Goal: Task Accomplishment & Management: Manage account settings

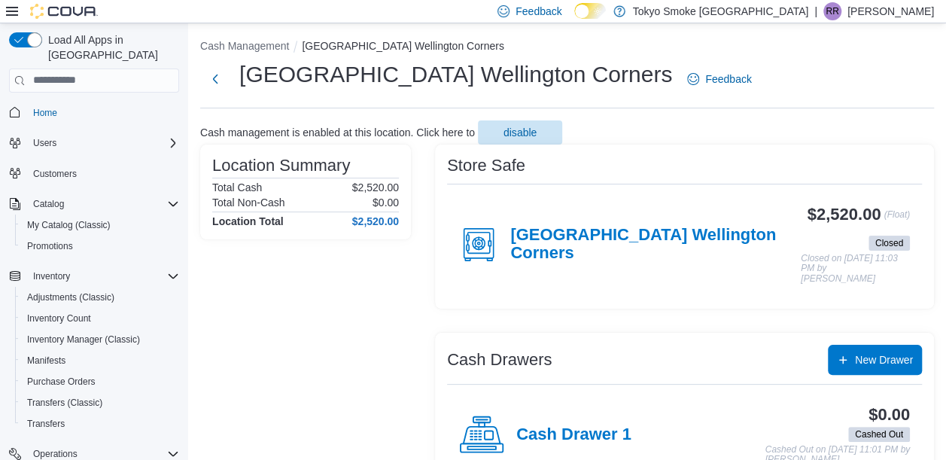
scroll to position [165, 0]
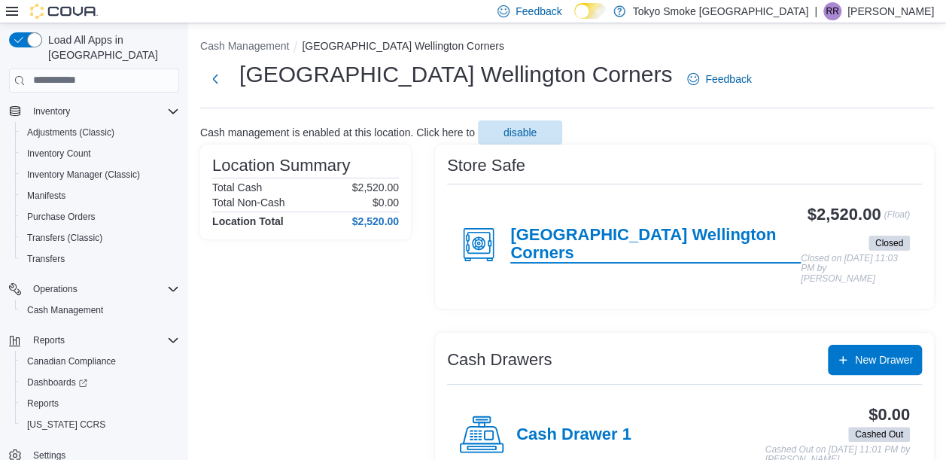
click at [613, 237] on h4 "[GEOGRAPHIC_DATA] Wellington Corners" at bounding box center [656, 245] width 291 height 38
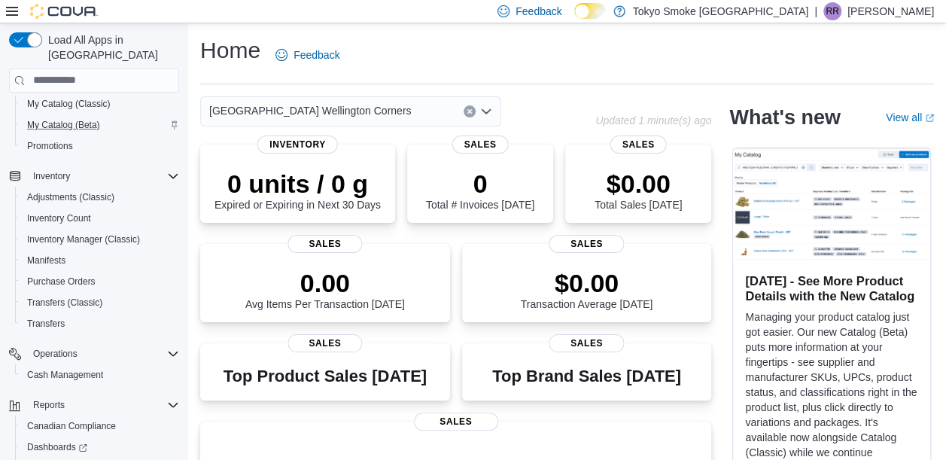
scroll to position [186, 0]
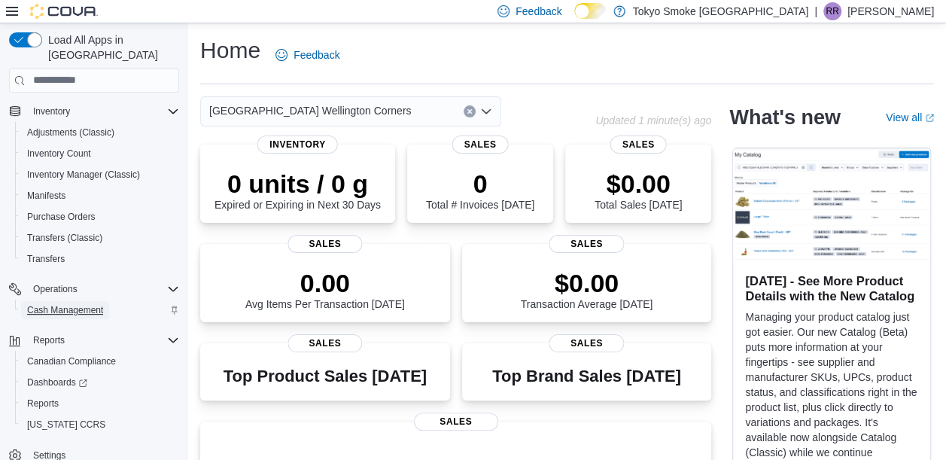
click at [78, 304] on span "Cash Management" at bounding box center [65, 310] width 76 height 12
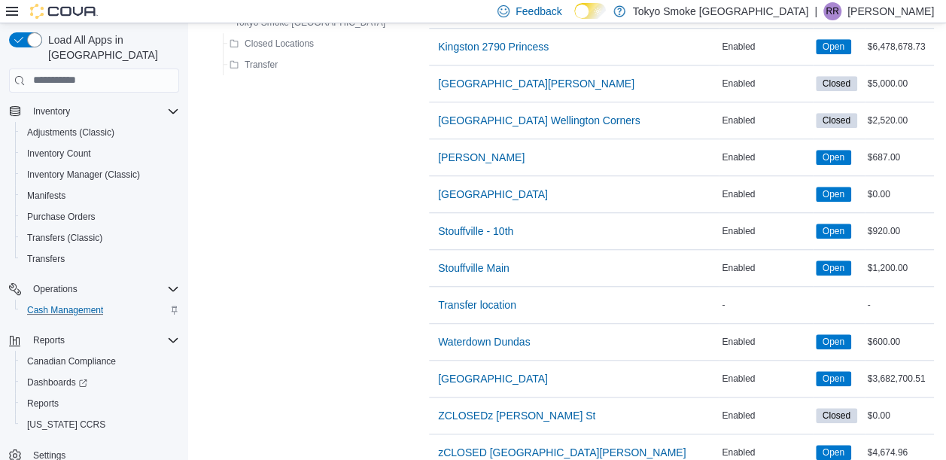
scroll to position [502, 0]
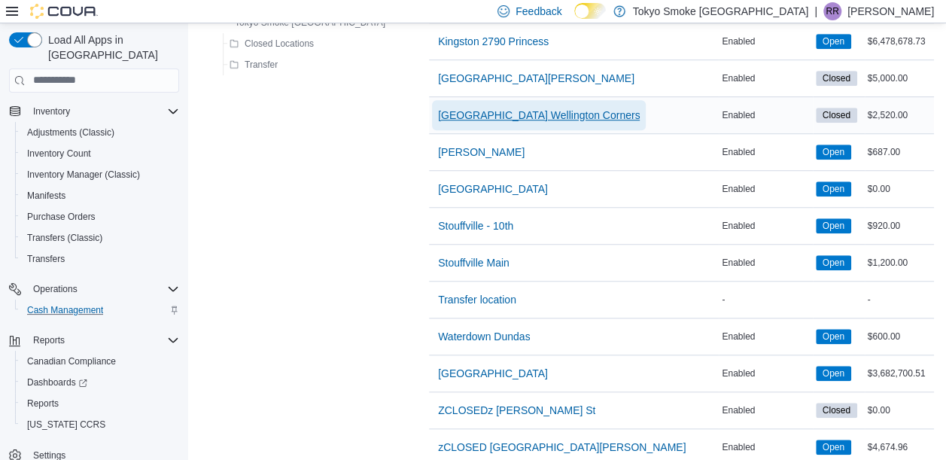
click at [471, 114] on span "London Wellington Corners" at bounding box center [539, 115] width 202 height 15
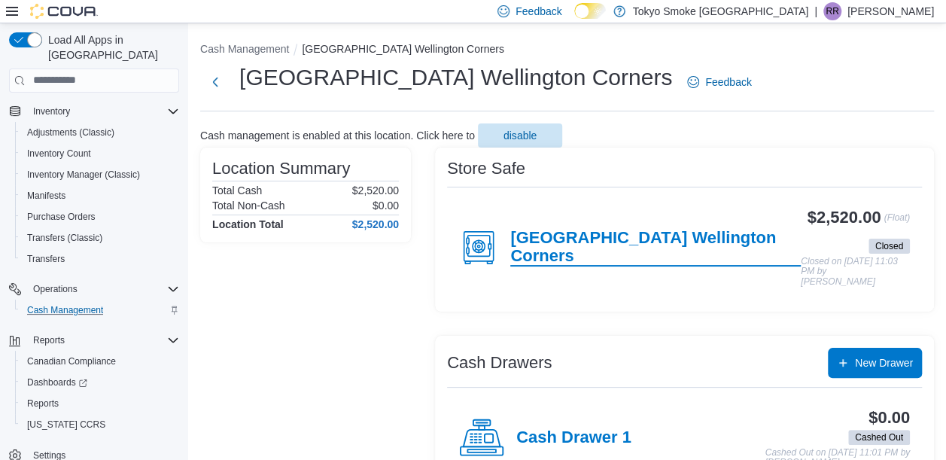
click at [661, 247] on h4 "London Wellington Corners" at bounding box center [656, 248] width 291 height 38
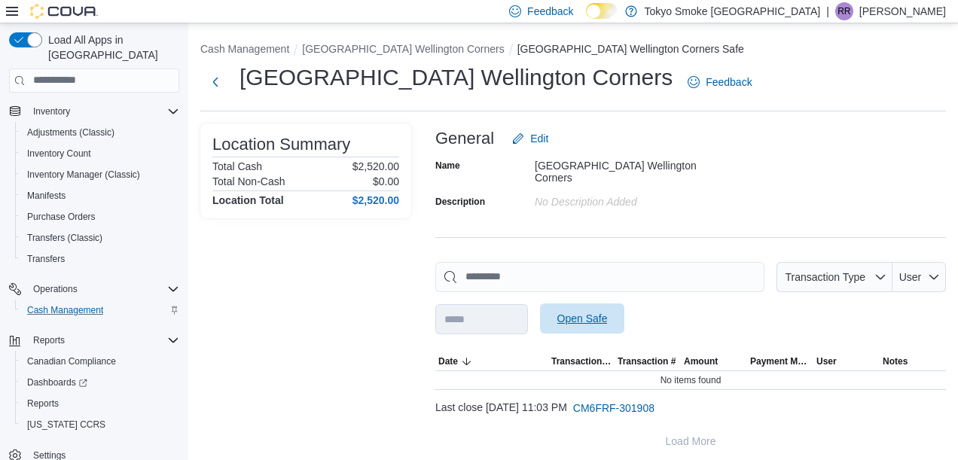
click at [608, 313] on span "Open Safe" at bounding box center [582, 318] width 50 height 15
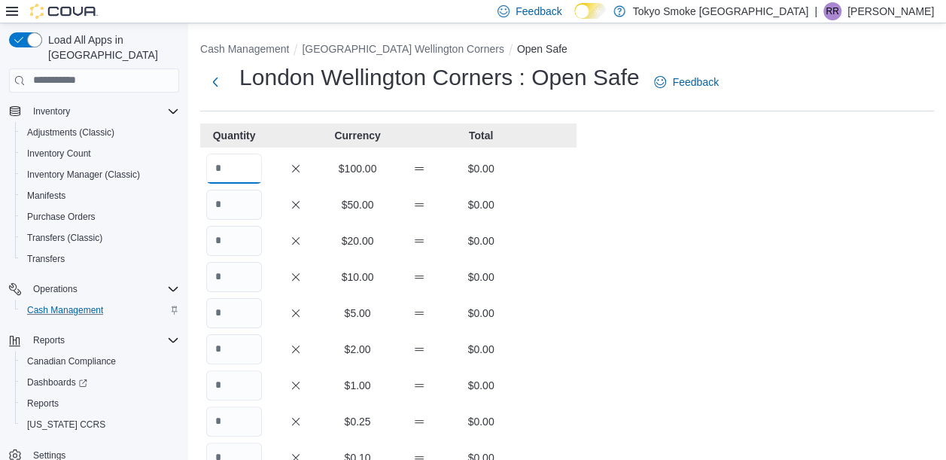
click at [245, 178] on input "Quantity" at bounding box center [234, 169] width 56 height 30
type input "**"
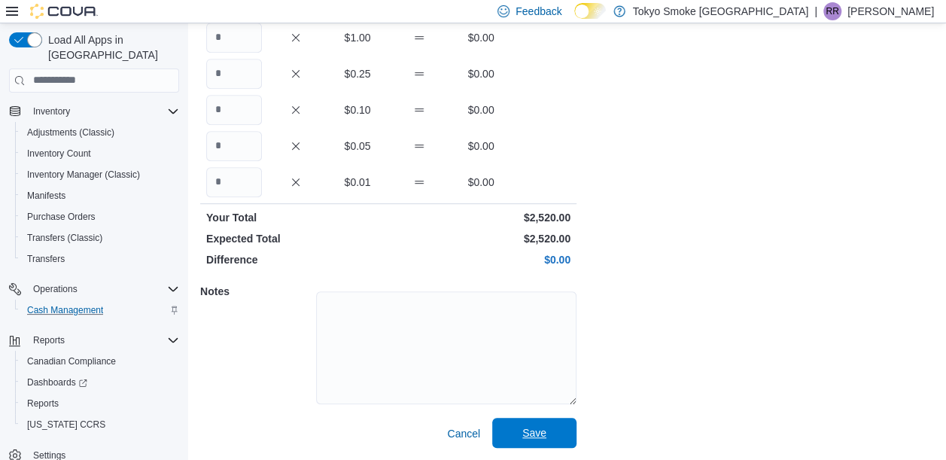
type input "*"
click at [536, 432] on span "Save" at bounding box center [535, 432] width 24 height 15
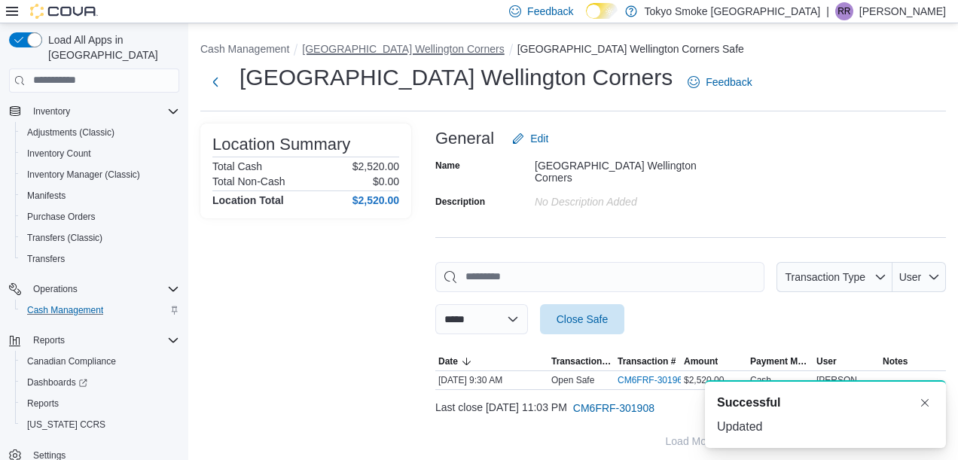
click at [390, 46] on button "London Wellington Corners" at bounding box center [403, 49] width 202 height 12
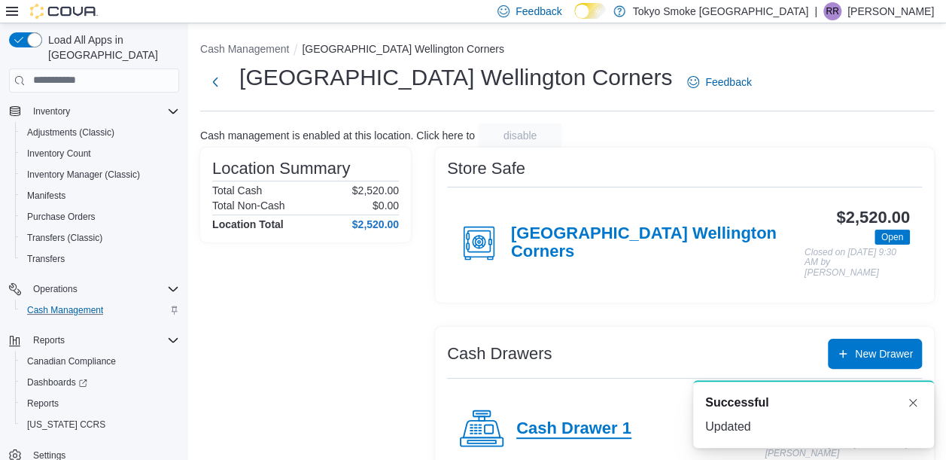
click at [594, 419] on h4 "Cash Drawer 1" at bounding box center [574, 429] width 115 height 20
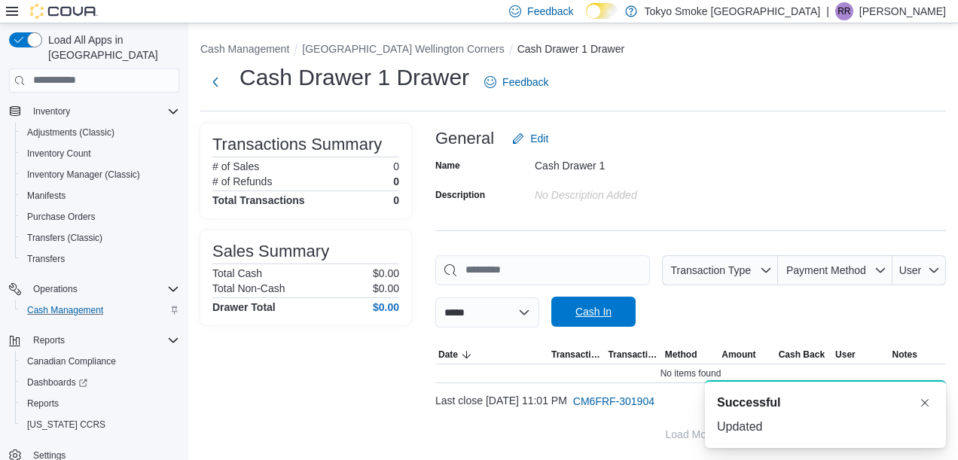
click at [611, 309] on span "Cash In" at bounding box center [593, 311] width 36 height 15
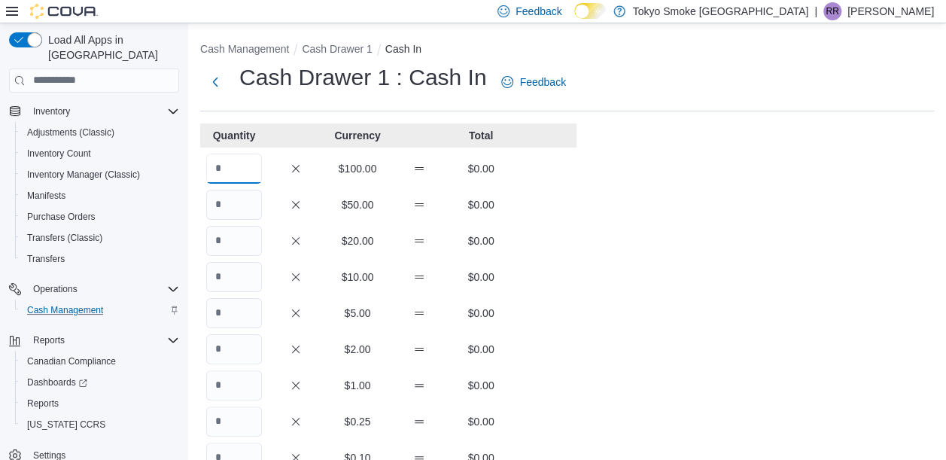
click at [244, 162] on input "Quantity" at bounding box center [234, 169] width 56 height 30
type input "*"
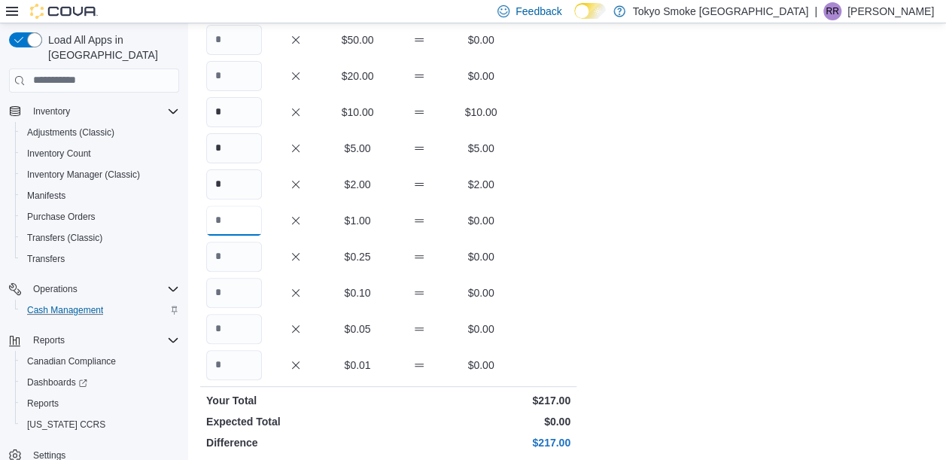
scroll to position [348, 0]
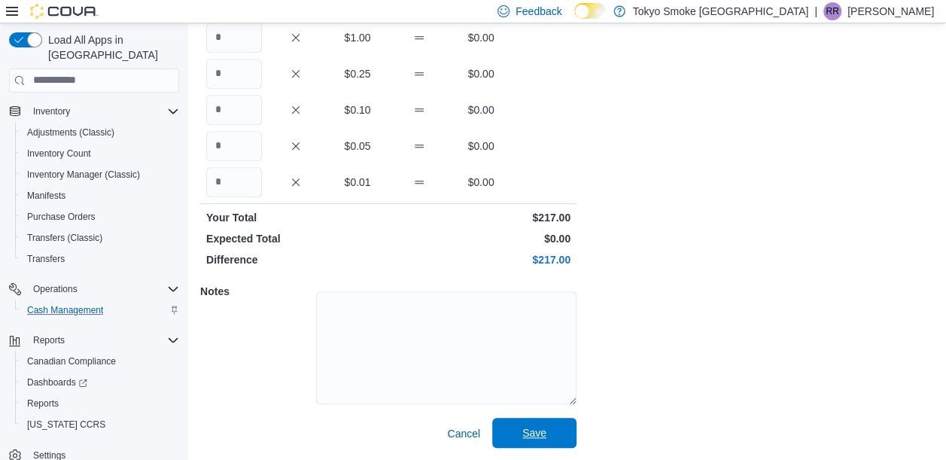
click at [538, 431] on span "Save" at bounding box center [535, 432] width 24 height 15
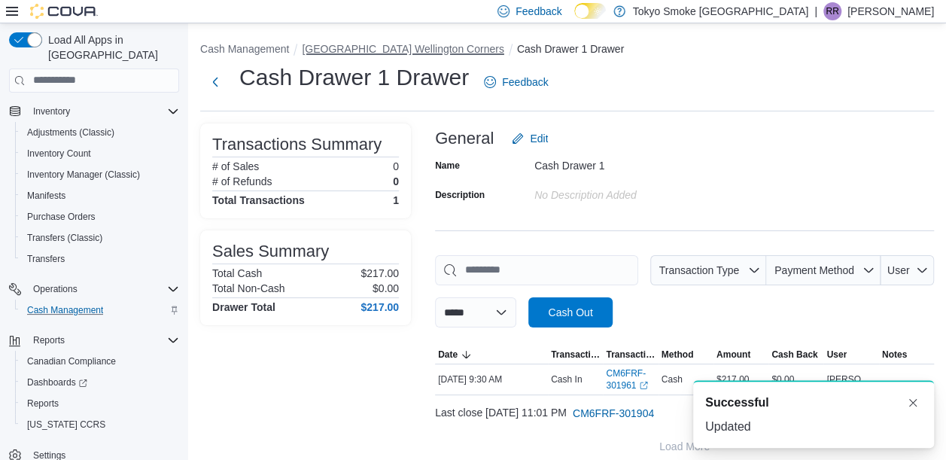
click at [401, 53] on button "London Wellington Corners" at bounding box center [403, 49] width 202 height 12
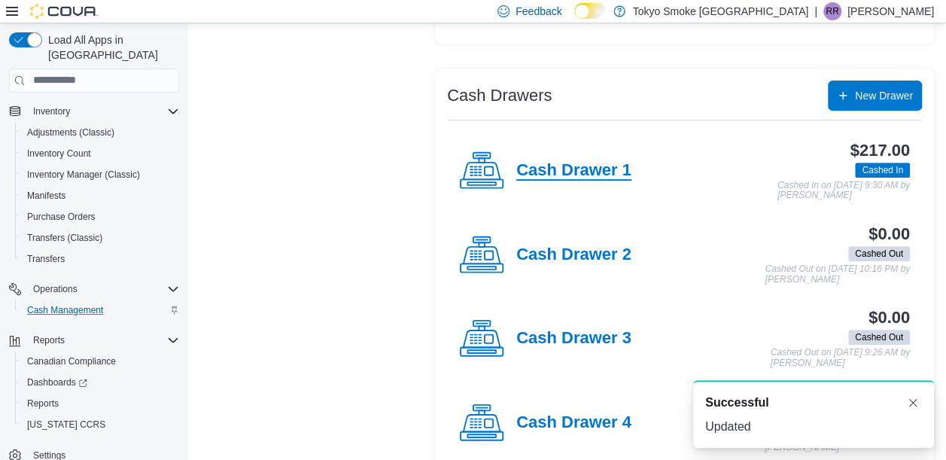
scroll to position [274, 0]
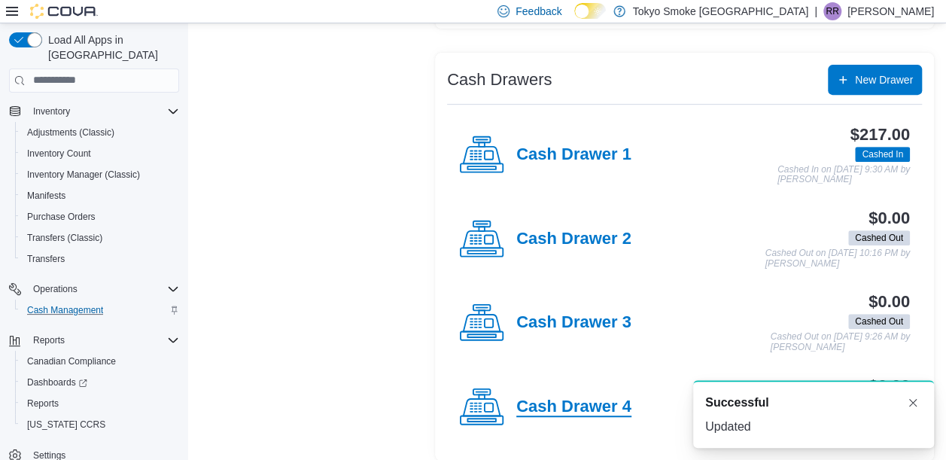
click at [590, 398] on h4 "Cash Drawer 4" at bounding box center [574, 408] width 115 height 20
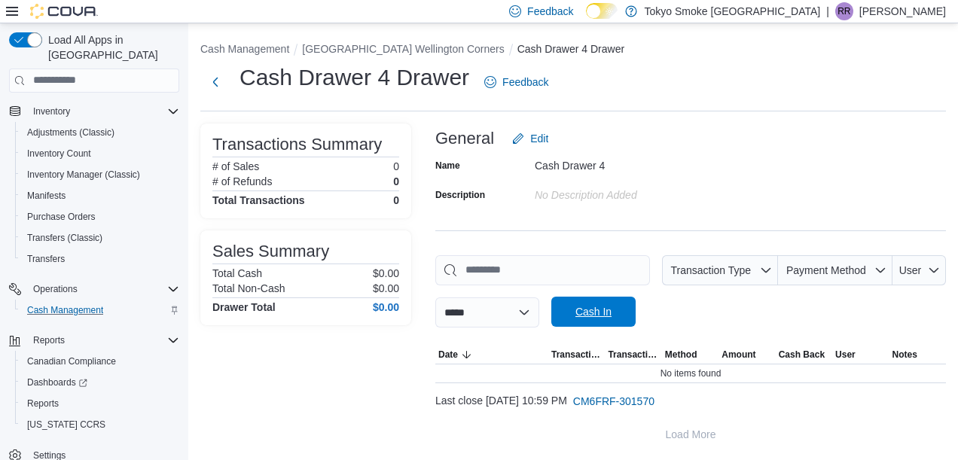
click at [611, 309] on span "Cash In" at bounding box center [593, 311] width 36 height 15
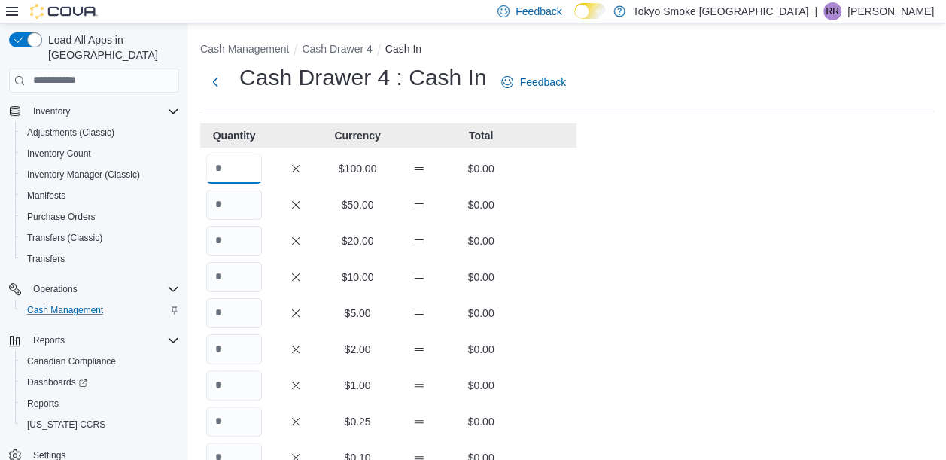
click at [229, 163] on input "Quantity" at bounding box center [234, 169] width 56 height 30
type input "*"
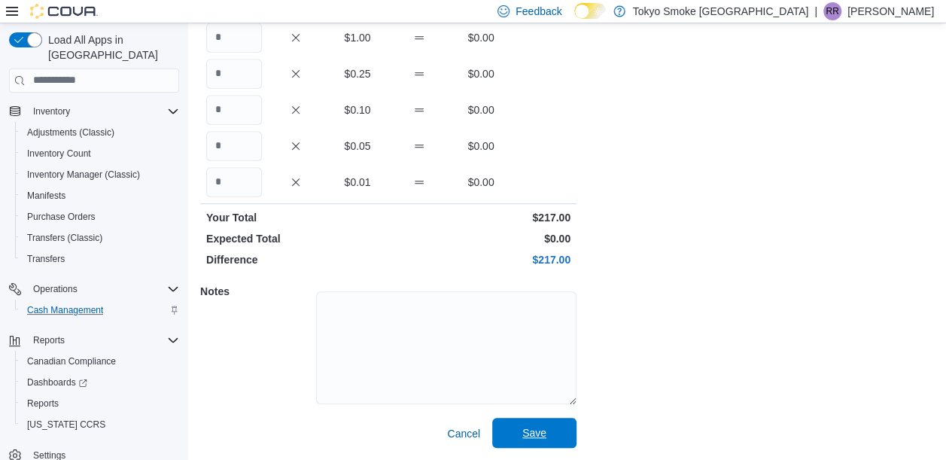
type input "*"
click at [542, 432] on span "Save" at bounding box center [535, 432] width 24 height 15
